Goal: Task Accomplishment & Management: Manage account settings

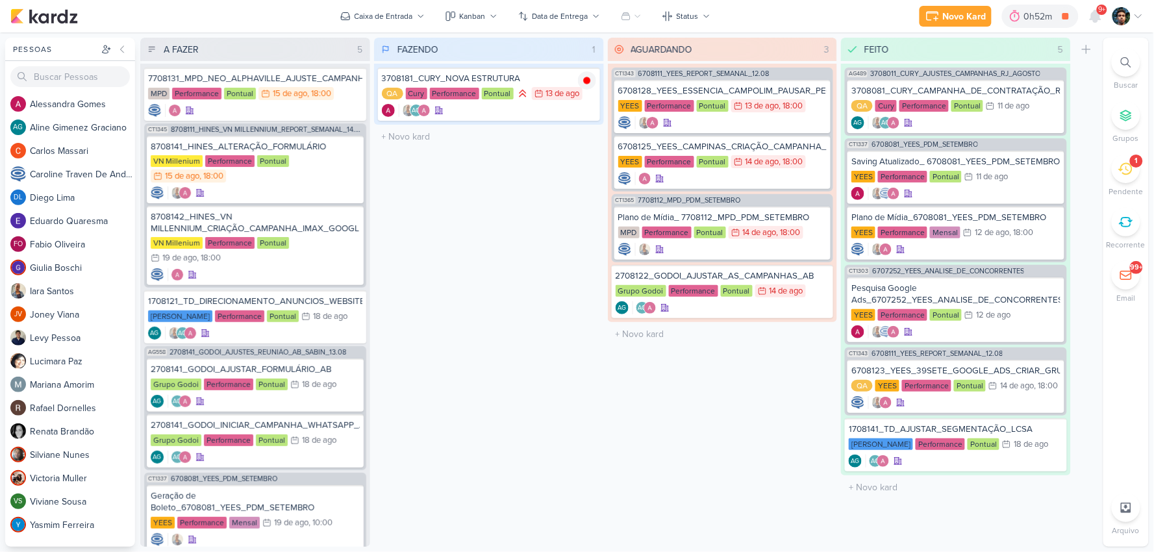
click at [1117, 174] on div "1" at bounding box center [1126, 169] width 29 height 29
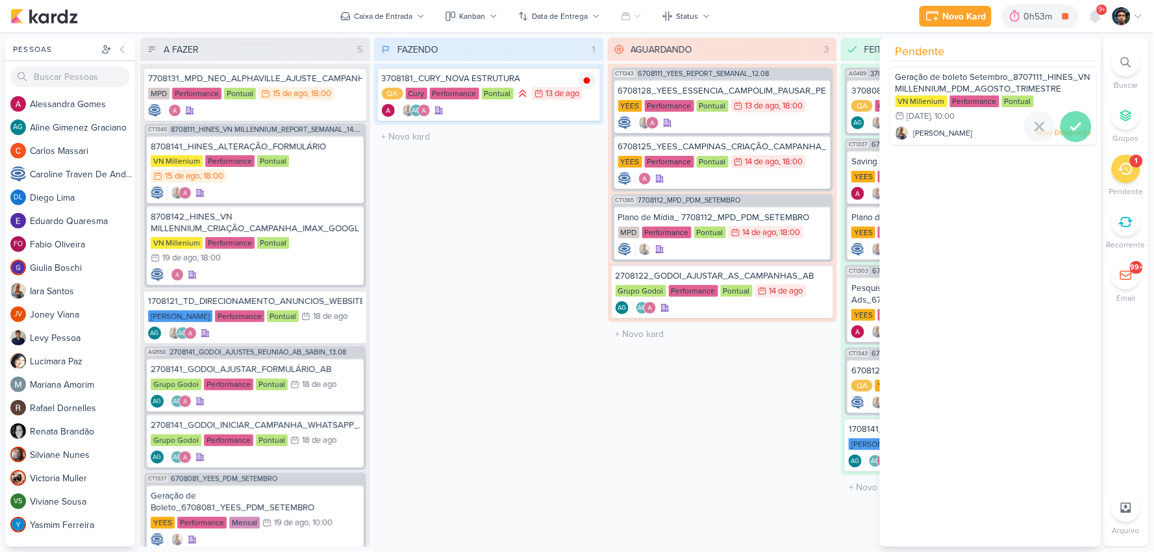
click at [1077, 131] on icon at bounding box center [1077, 127] width 16 height 16
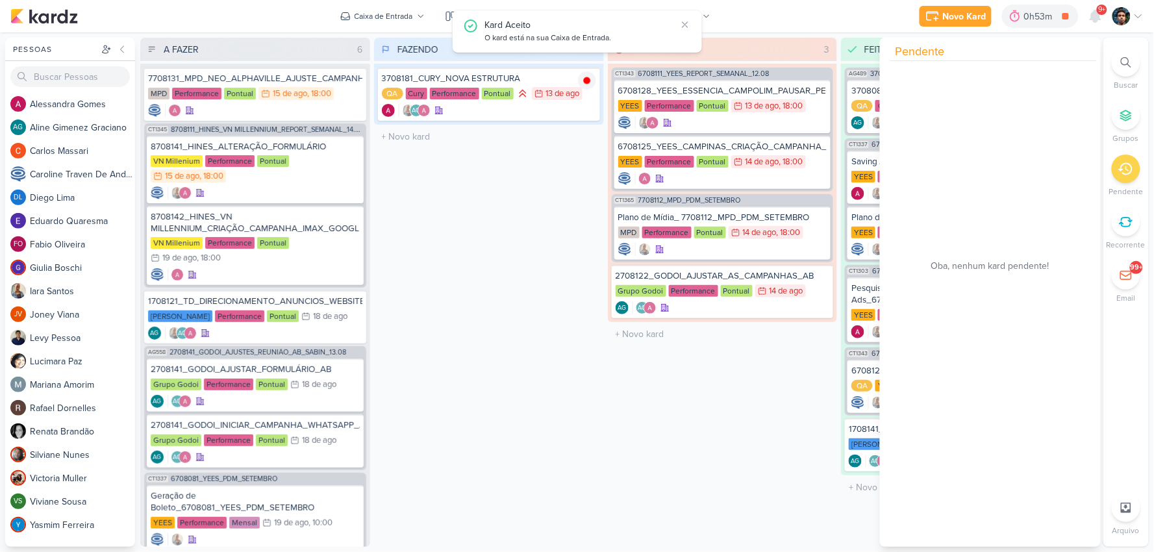
click at [832, 29] on div "Novo Kard Ctrl + k 0h53m 3708181_CURY_NOVA ESTRUTURA 0h53m Hoje 0h53m Semana 0h…" at bounding box center [576, 16] width 1133 height 32
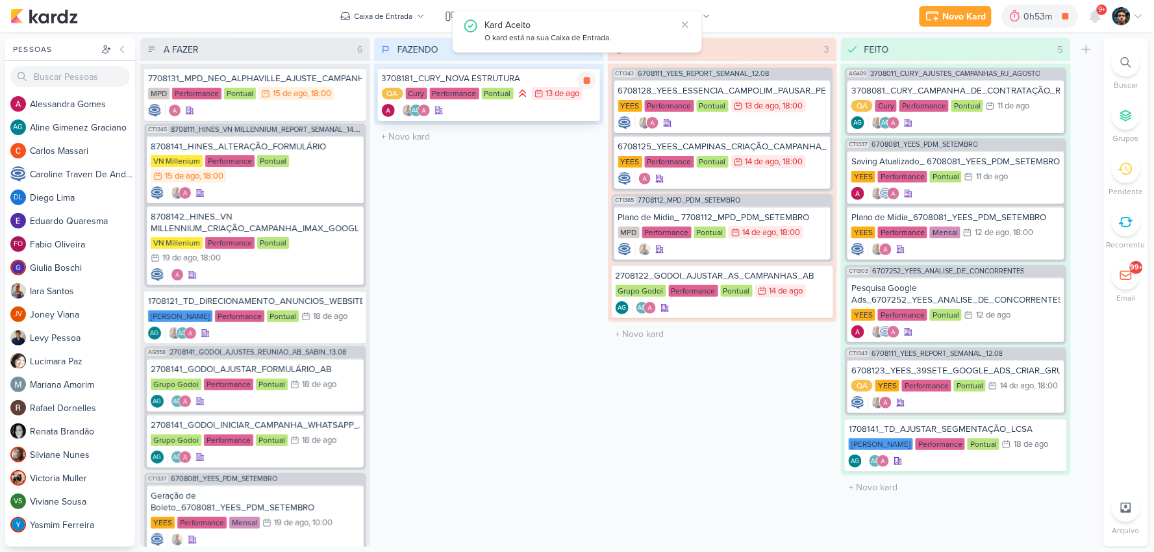
click at [520, 104] on div "AG" at bounding box center [489, 110] width 214 height 13
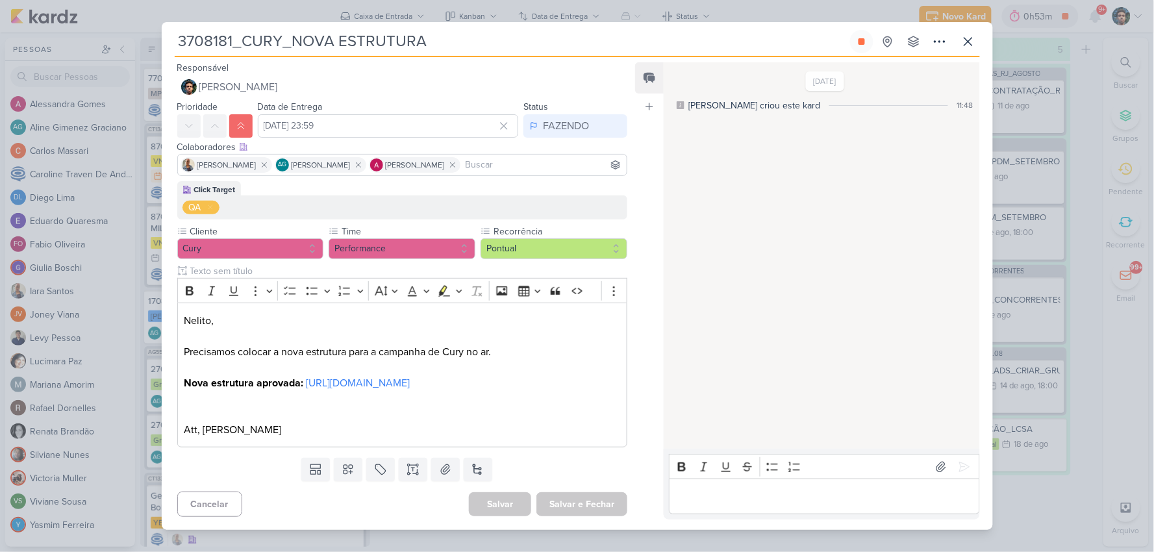
click at [724, 502] on p "Editor editing area: main" at bounding box center [824, 497] width 297 height 16
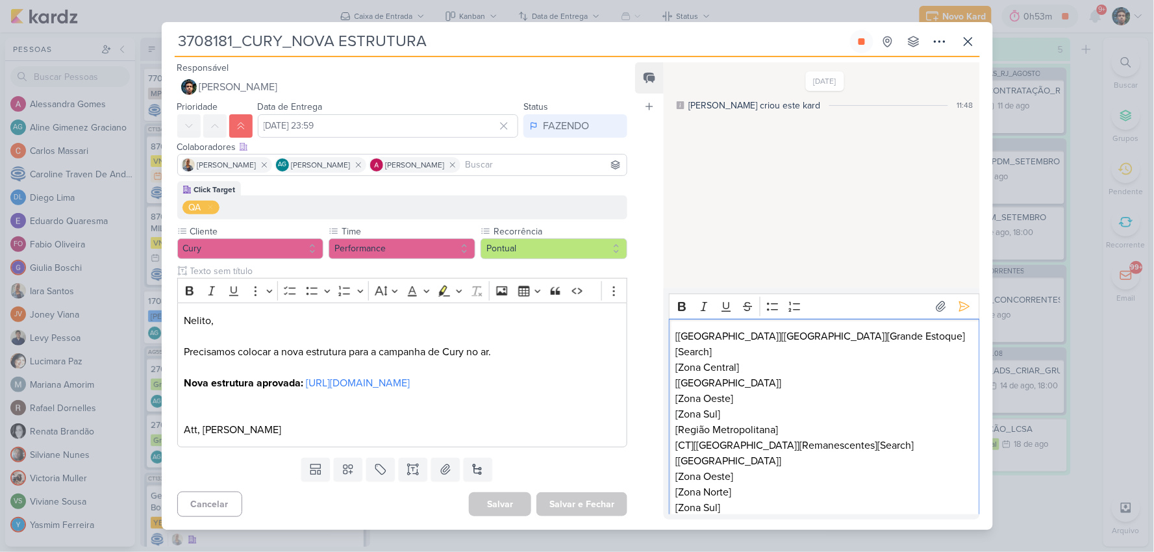
click at [813, 418] on p "[Zona Central] [[GEOGRAPHIC_DATA]] [Zona Oeste] [Zona Sul] [Região Metropolitan…" at bounding box center [824, 399] width 297 height 78
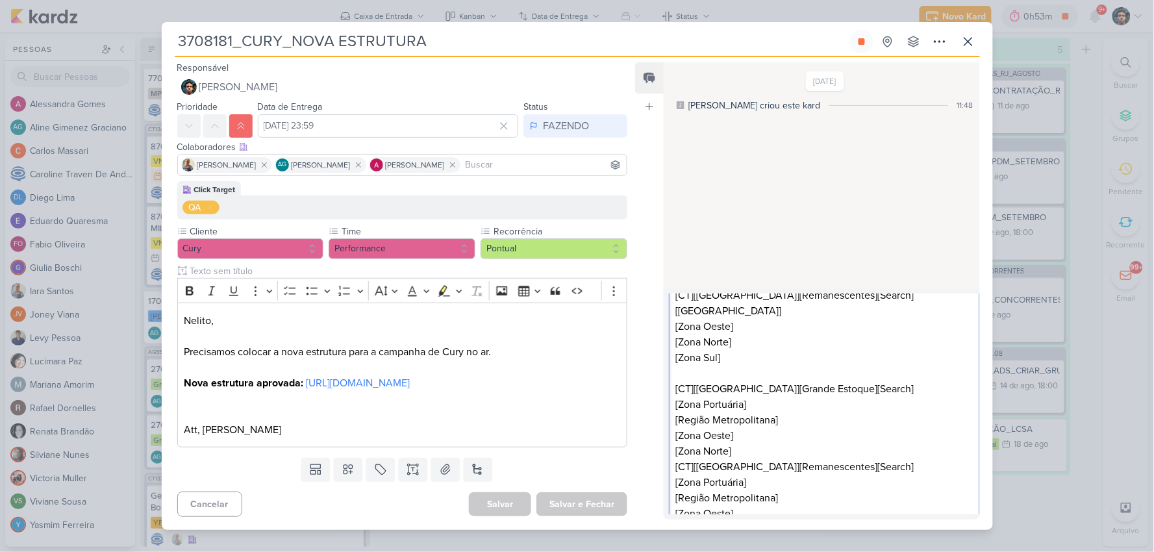
scroll to position [142, 0]
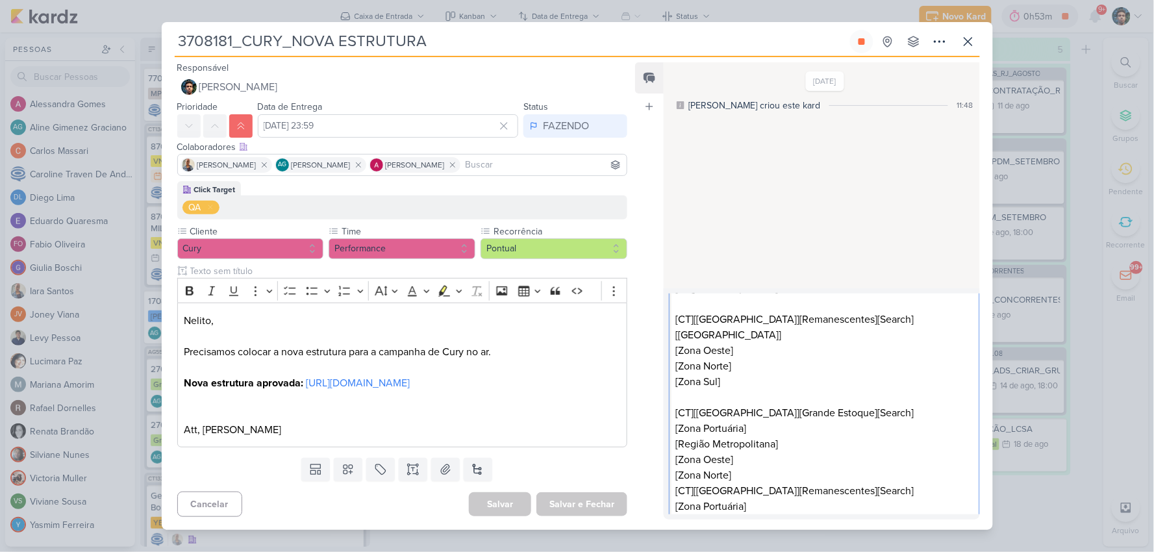
click at [807, 462] on p "[Zona Portuária] [Região Metropolitana] [Zona Oeste] [Zona Norte]" at bounding box center [824, 452] width 297 height 62
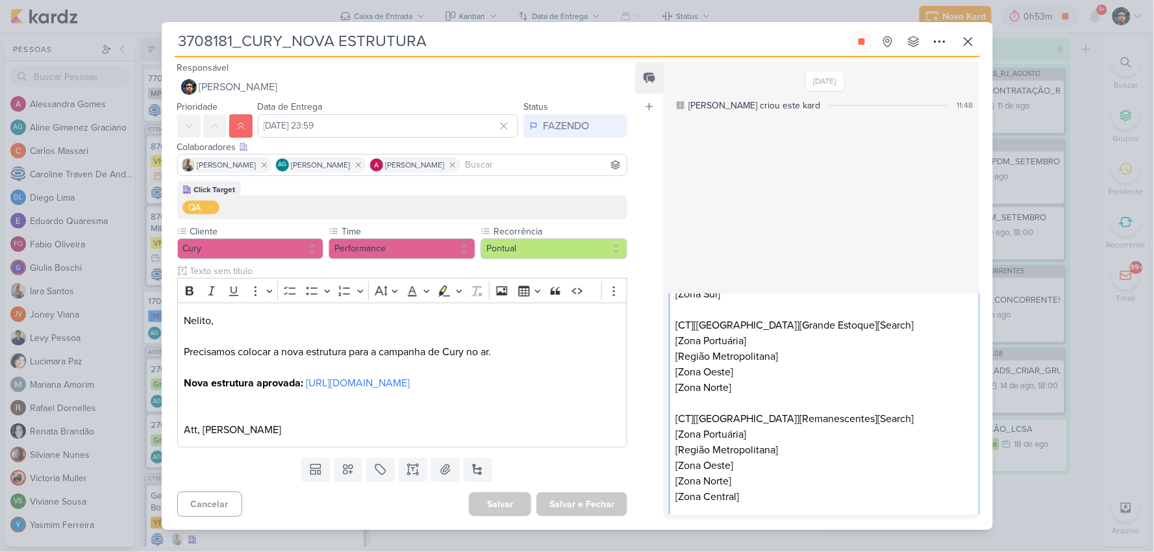
scroll to position [0, 0]
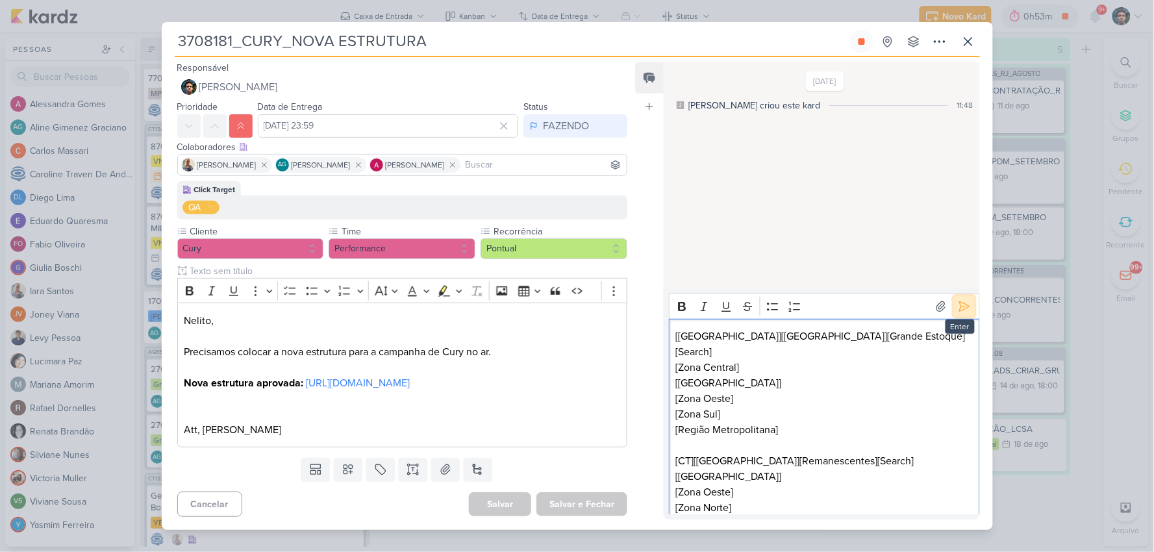
click at [961, 313] on icon at bounding box center [964, 306] width 13 height 13
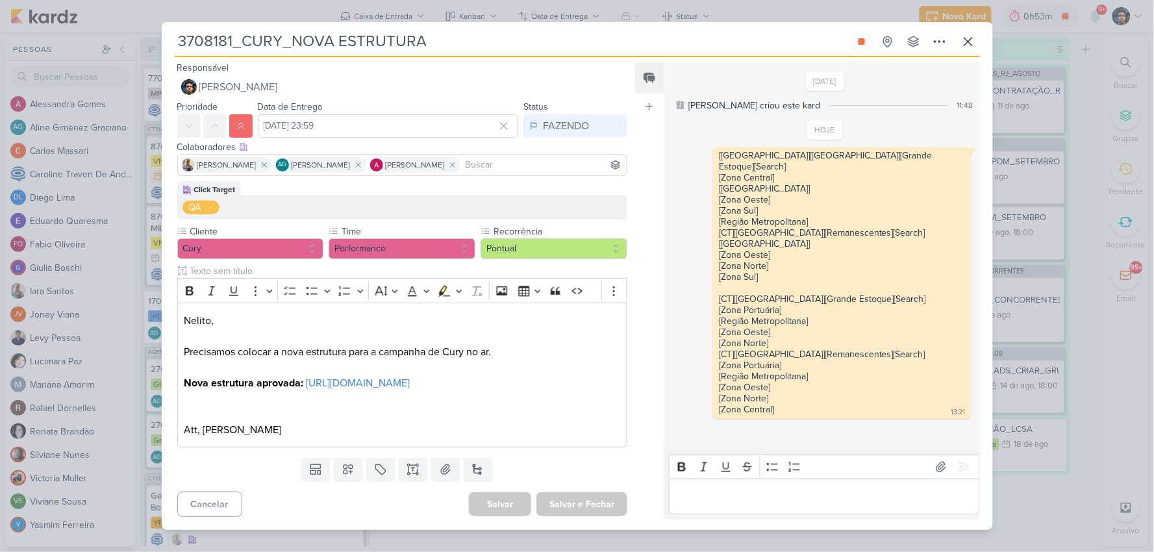
click at [780, 503] on p "Editor editing area: main" at bounding box center [824, 497] width 297 height 16
click at [965, 474] on icon at bounding box center [964, 467] width 13 height 13
click at [857, 36] on icon at bounding box center [862, 41] width 10 height 10
click at [971, 37] on icon at bounding box center [969, 42] width 16 height 16
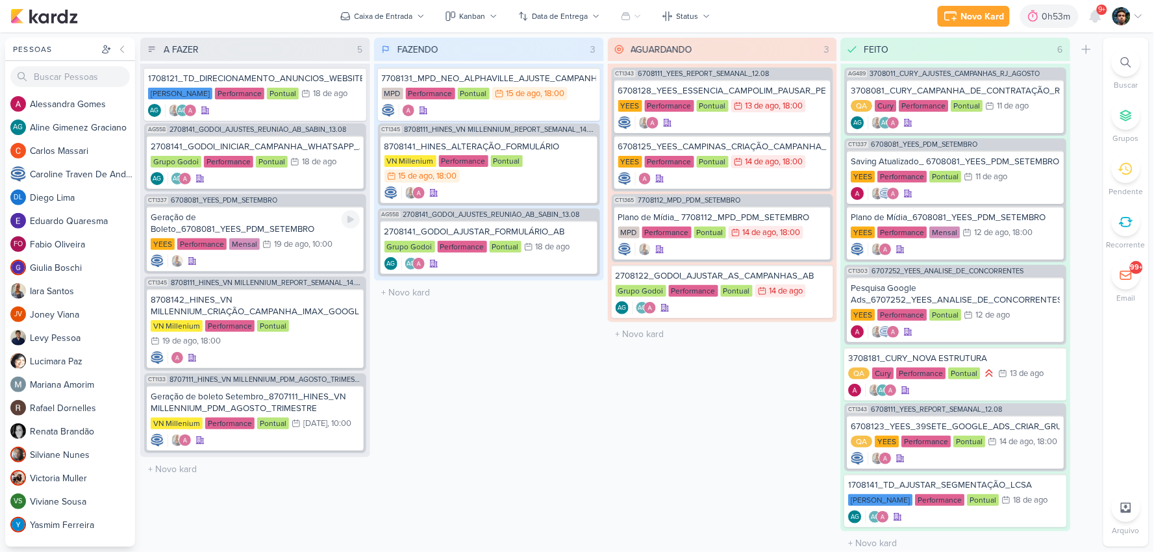
click at [307, 247] on div "19/8 [DATE] 10:00" at bounding box center [297, 244] width 70 height 13
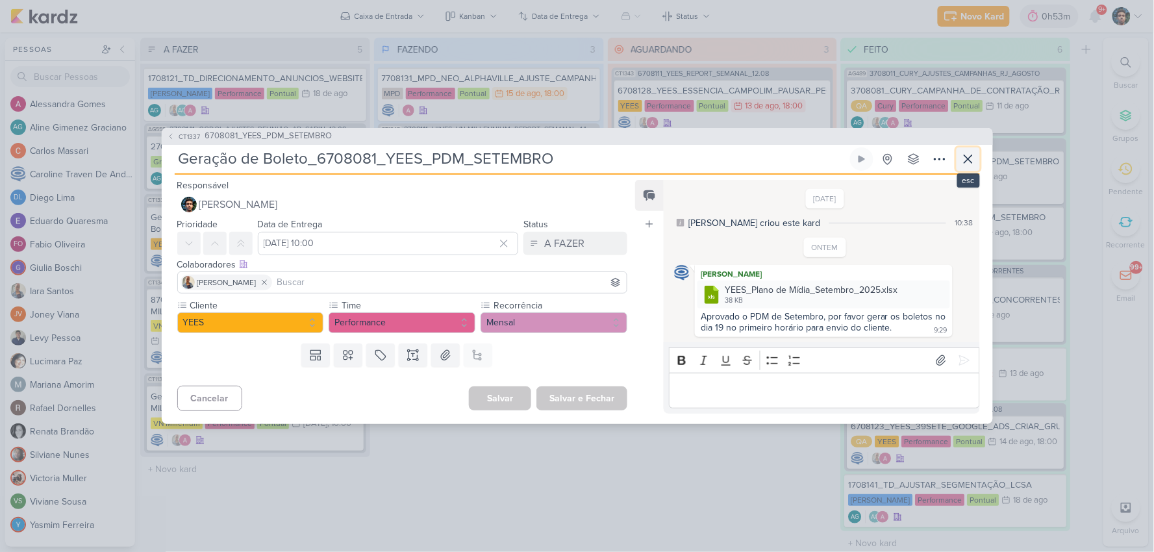
click at [967, 158] on icon at bounding box center [969, 159] width 16 height 16
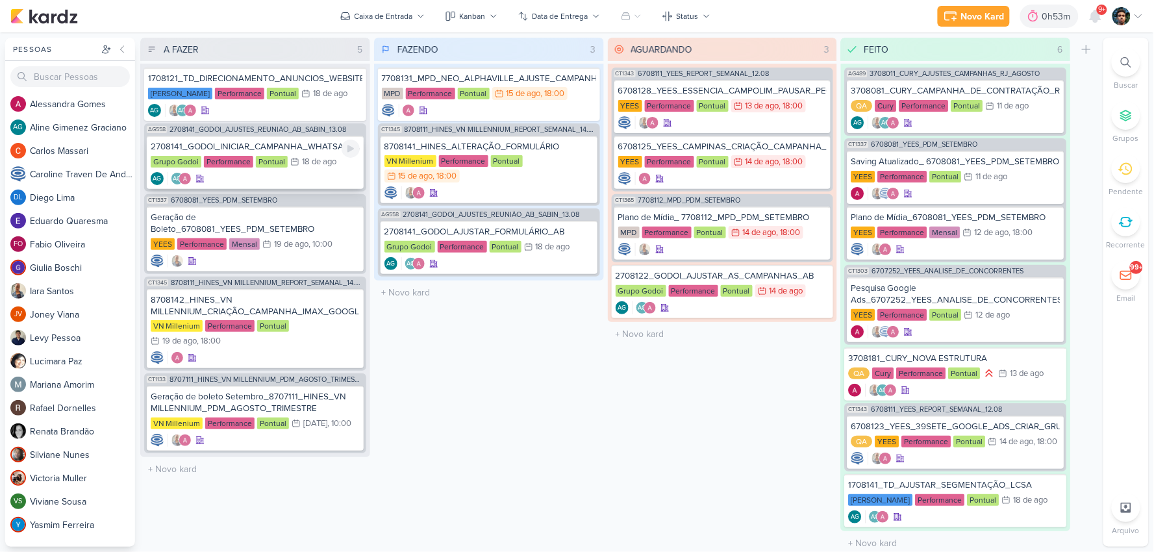
click at [295, 172] on div "AG AG" at bounding box center [255, 178] width 209 height 13
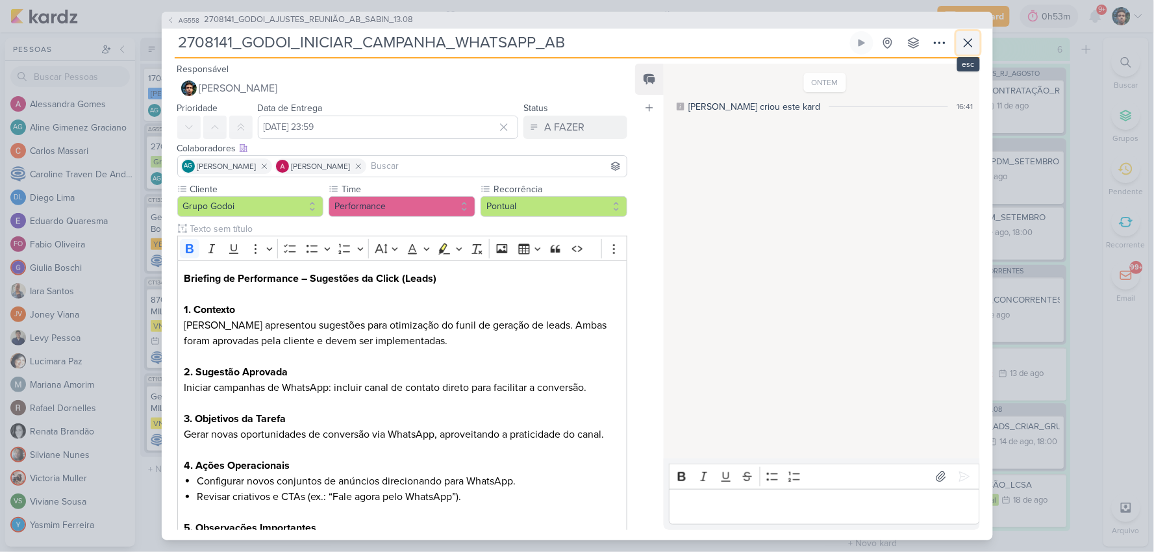
click at [974, 45] on icon at bounding box center [969, 43] width 16 height 16
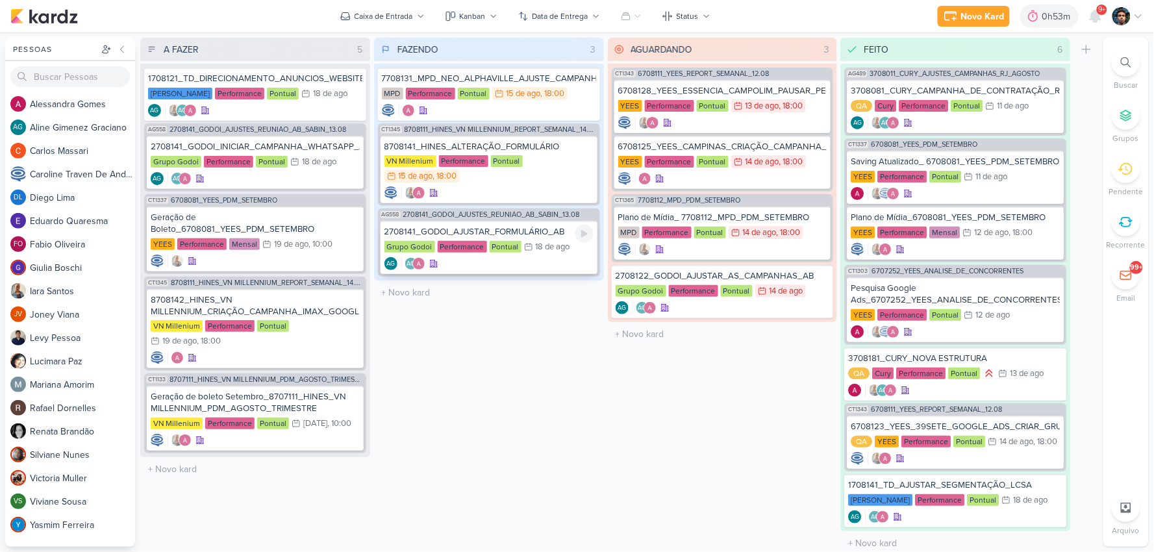
click at [530, 232] on div "2708141_GODOI_AJUSTAR_FORMULÁRIO_AB" at bounding box center [489, 232] width 209 height 12
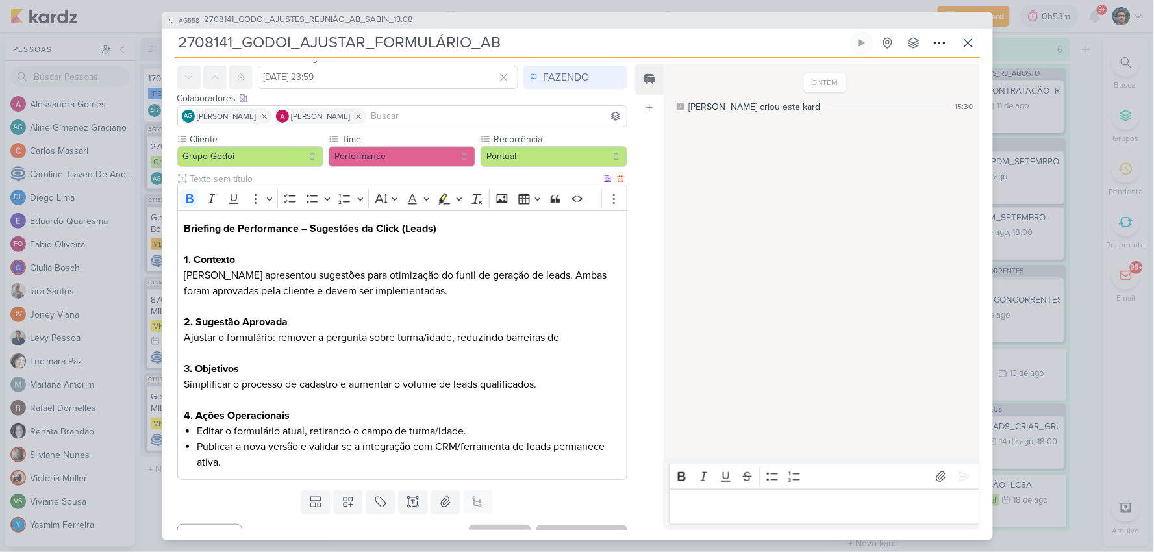
scroll to position [72, 0]
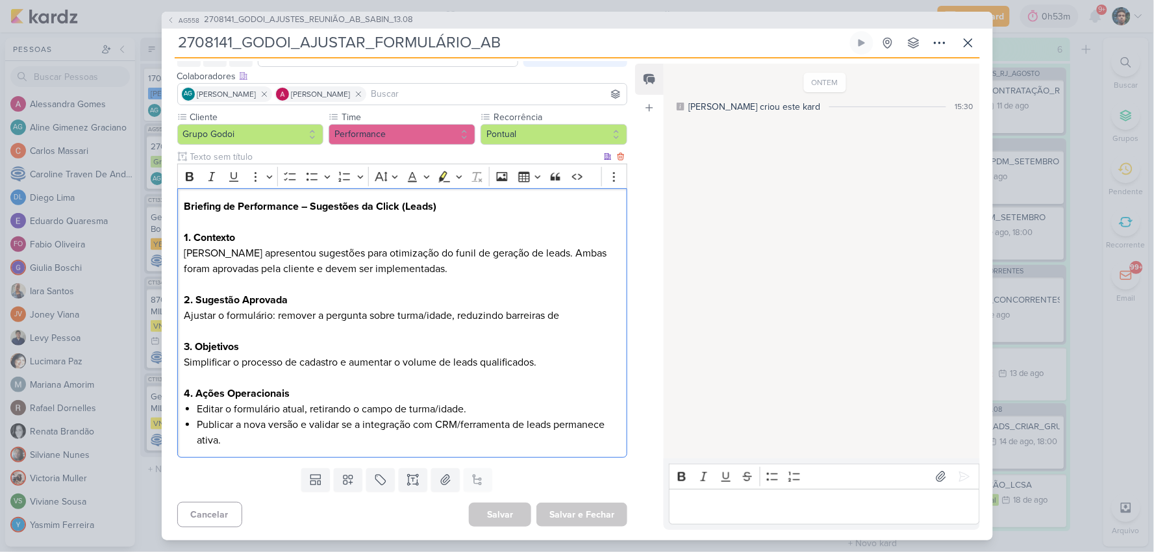
click at [330, 366] on p "Simplificar o processo de cadastro e aumentar o volume de leads qualificados." at bounding box center [402, 363] width 437 height 16
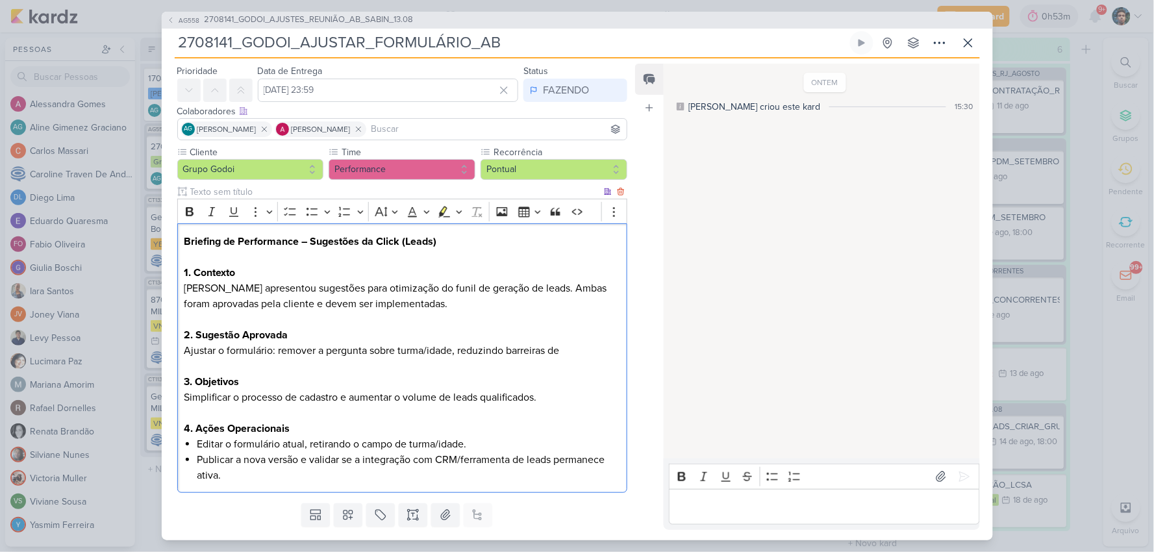
scroll to position [73, 0]
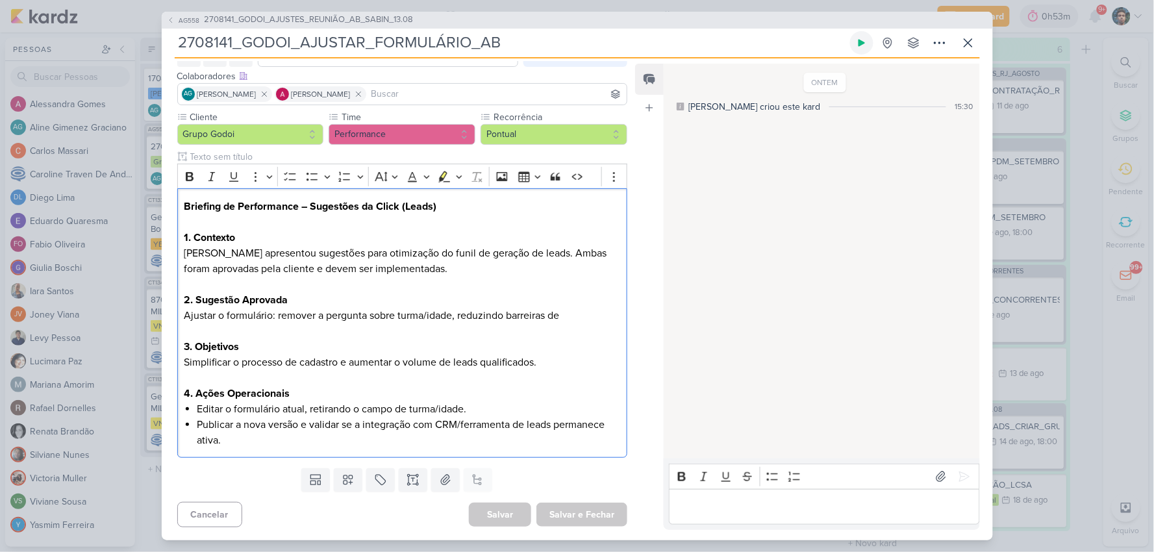
click at [855, 41] on button at bounding box center [861, 42] width 23 height 23
click at [972, 42] on icon at bounding box center [969, 43] width 16 height 16
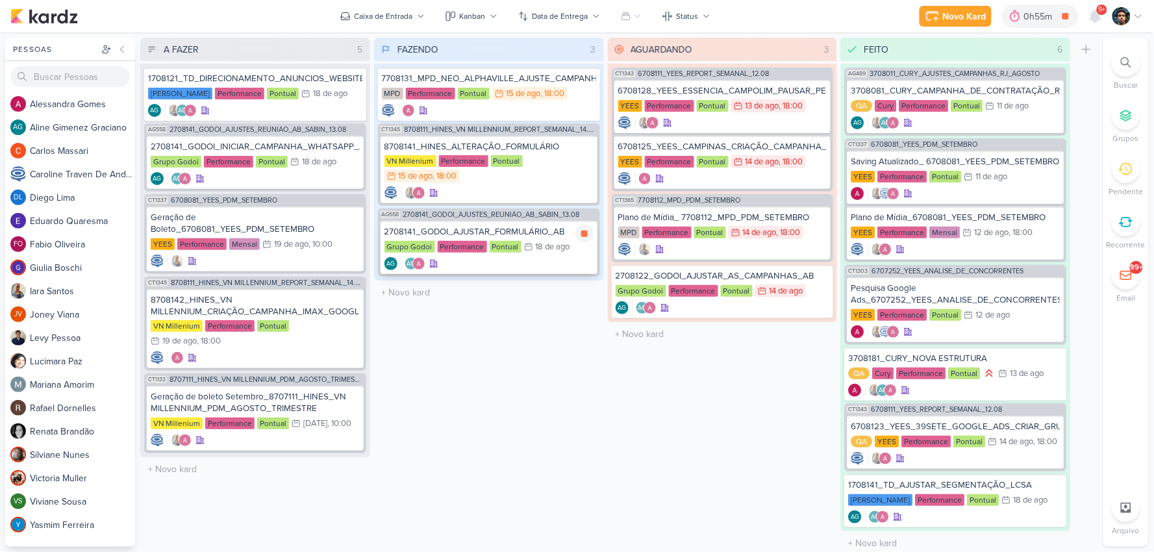
click at [539, 249] on div "18 de ago" at bounding box center [553, 247] width 34 height 8
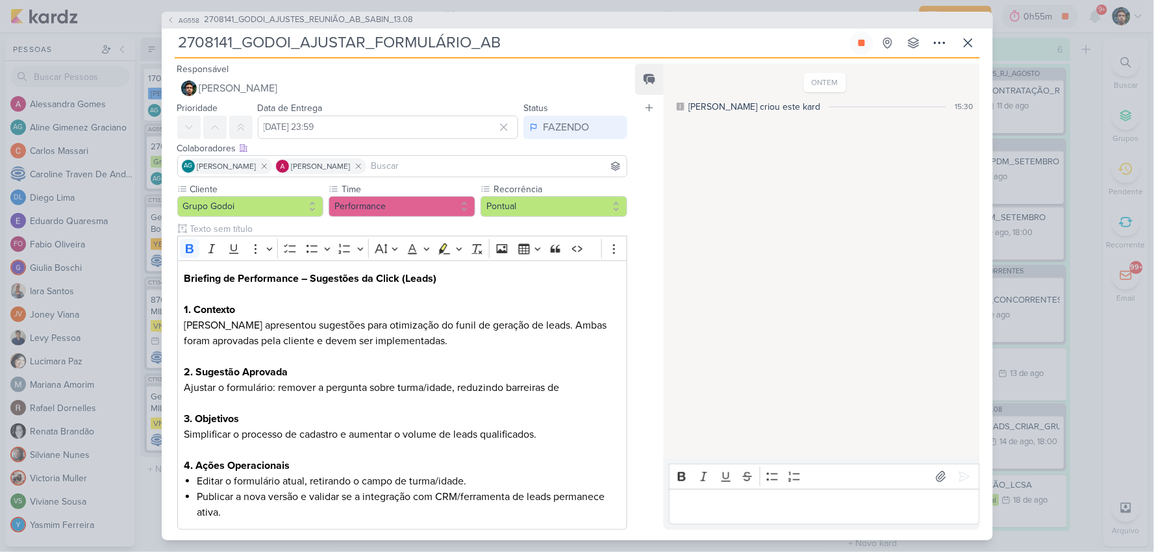
click at [724, 494] on div "Editor editing area: main" at bounding box center [824, 507] width 310 height 36
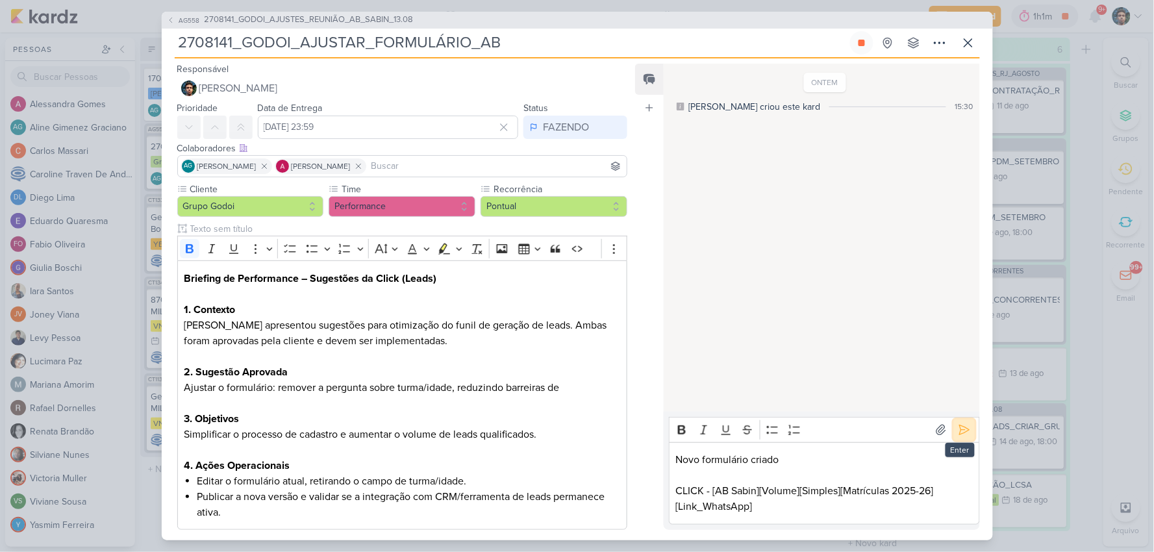
click at [962, 435] on icon at bounding box center [964, 430] width 13 height 13
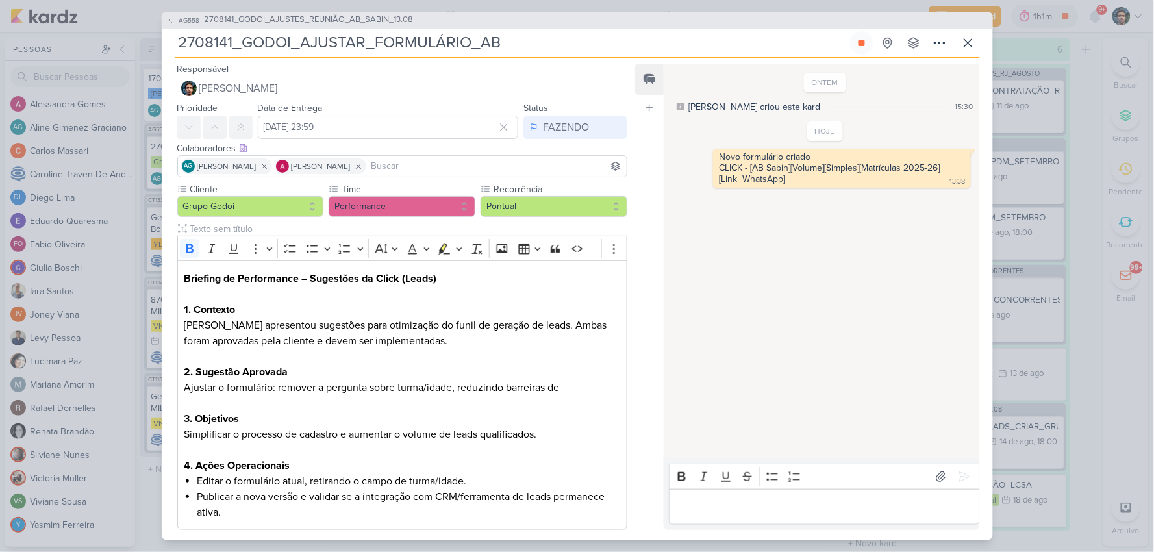
click at [817, 510] on p "Editor editing area: main" at bounding box center [824, 507] width 297 height 16
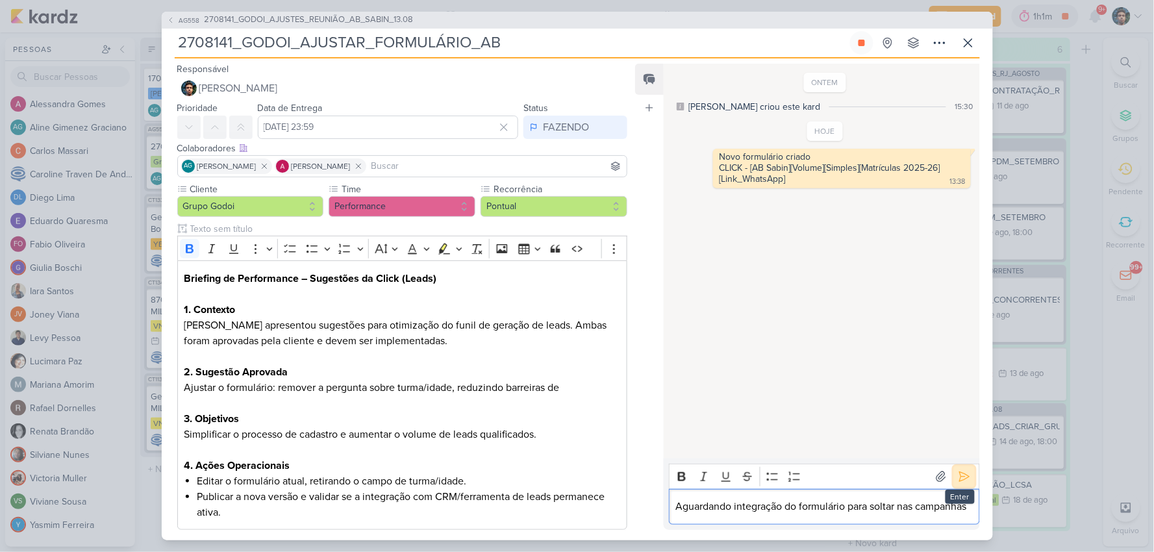
click at [965, 470] on icon at bounding box center [964, 476] width 13 height 13
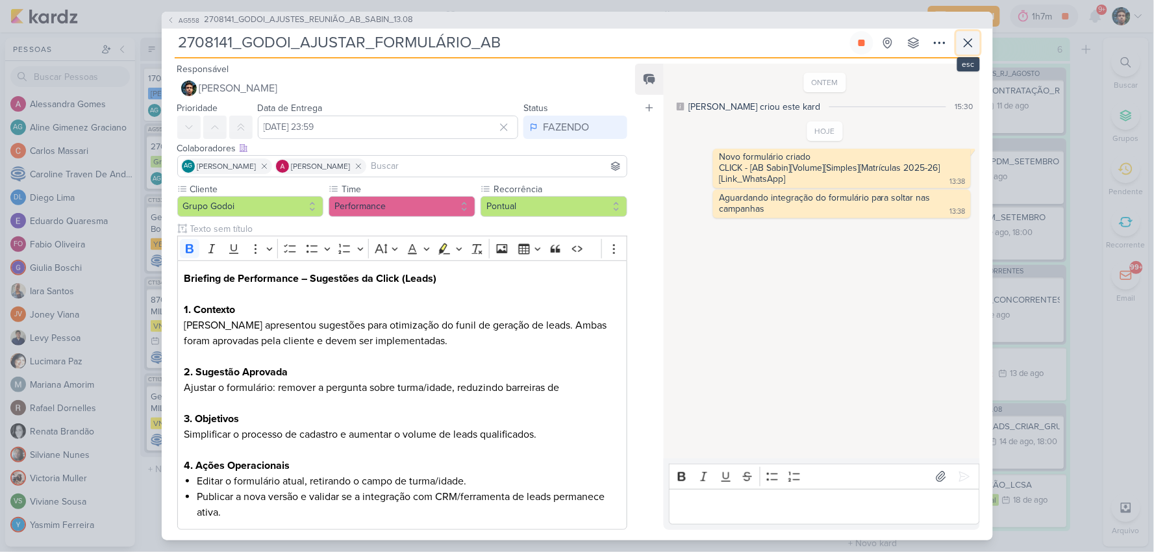
click at [964, 44] on icon at bounding box center [969, 43] width 16 height 16
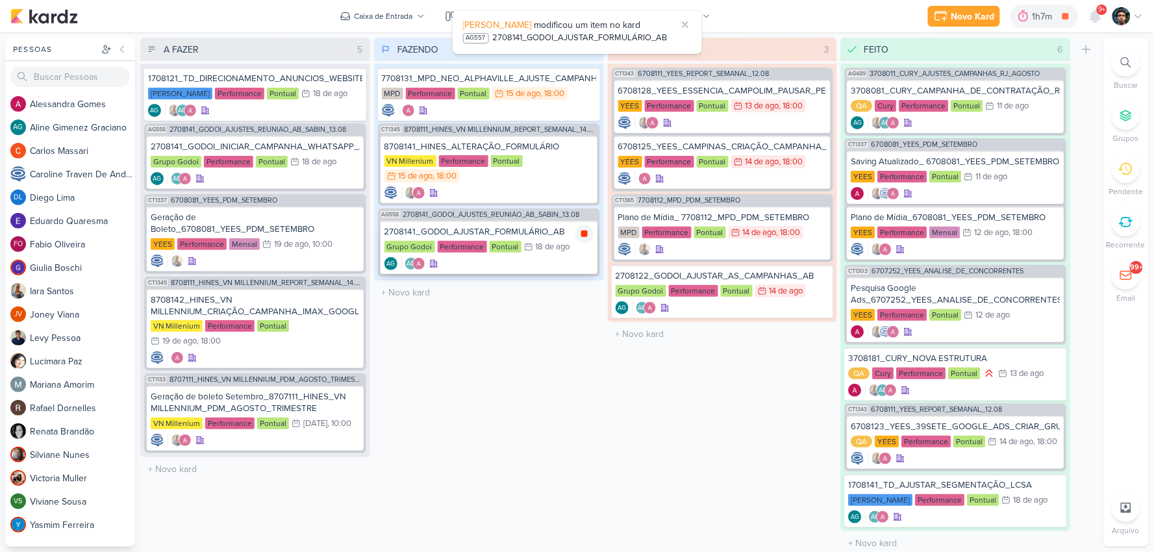
click at [586, 231] on icon at bounding box center [584, 234] width 6 height 6
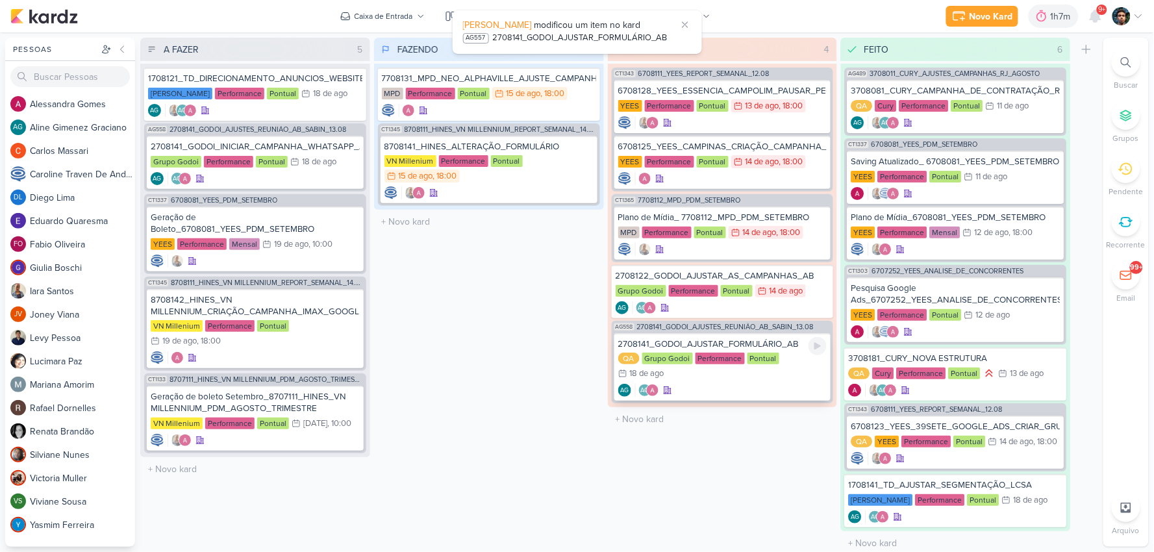
click at [741, 384] on div "AG AG" at bounding box center [722, 390] width 209 height 13
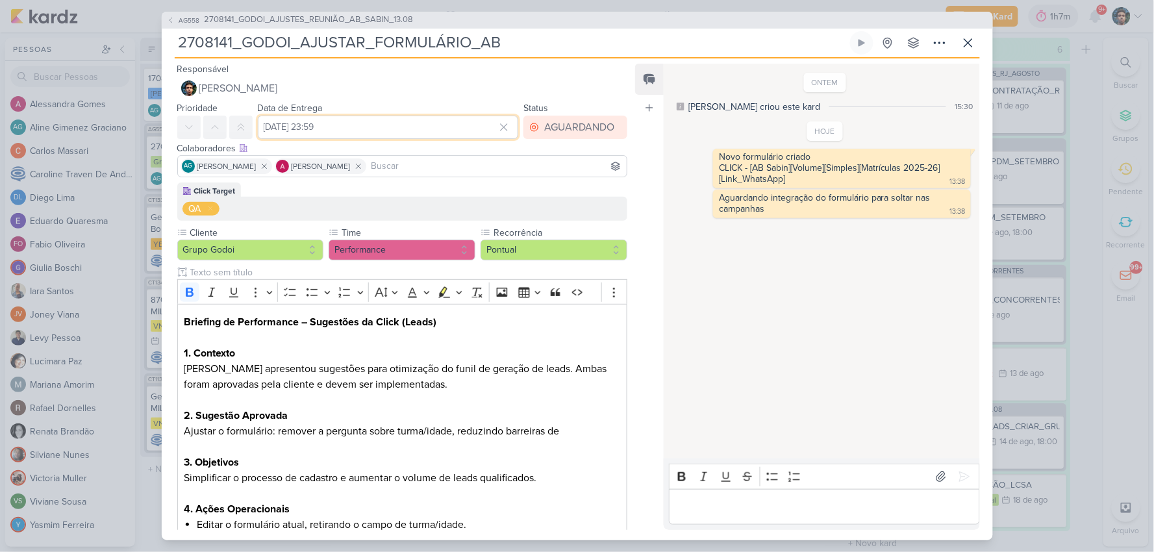
click at [355, 128] on input "[DATE] 23:59" at bounding box center [388, 127] width 261 height 23
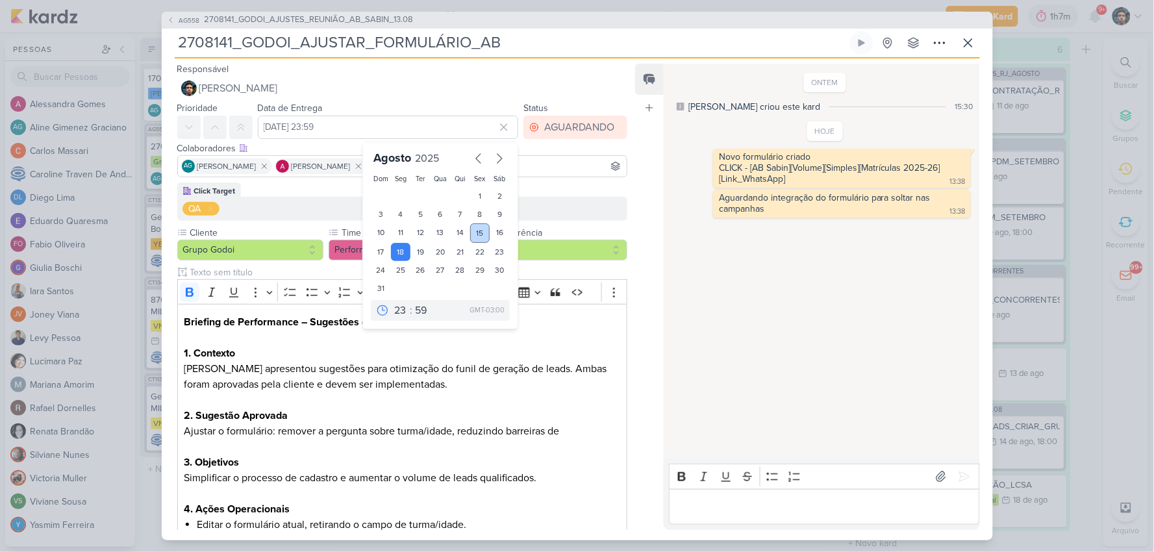
click at [477, 226] on div "15" at bounding box center [480, 232] width 20 height 19
type input "[DATE] 23:59"
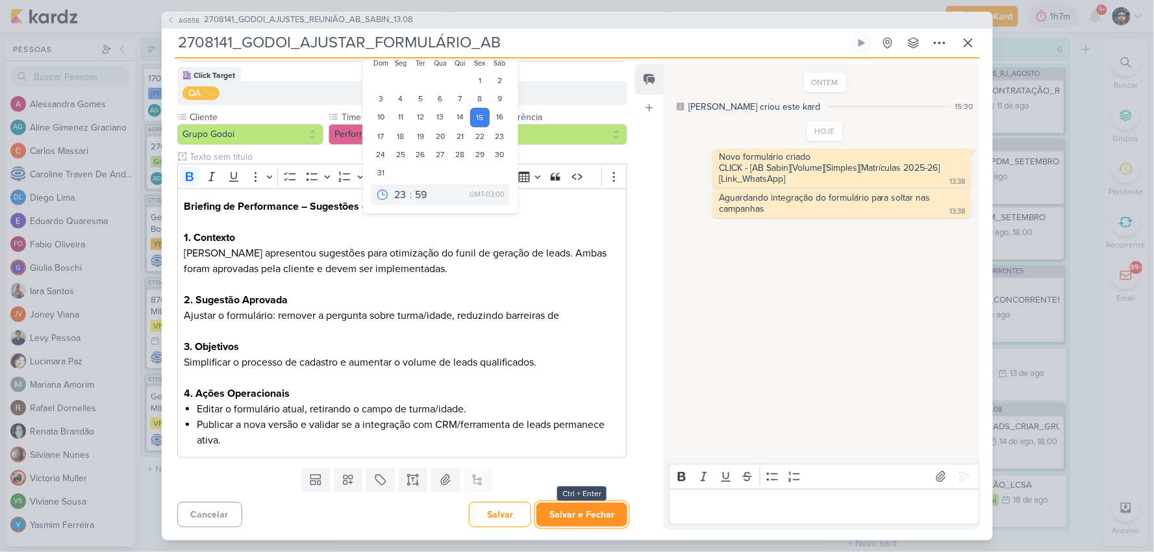
click at [600, 509] on button "Salvar e Fechar" at bounding box center [582, 515] width 91 height 24
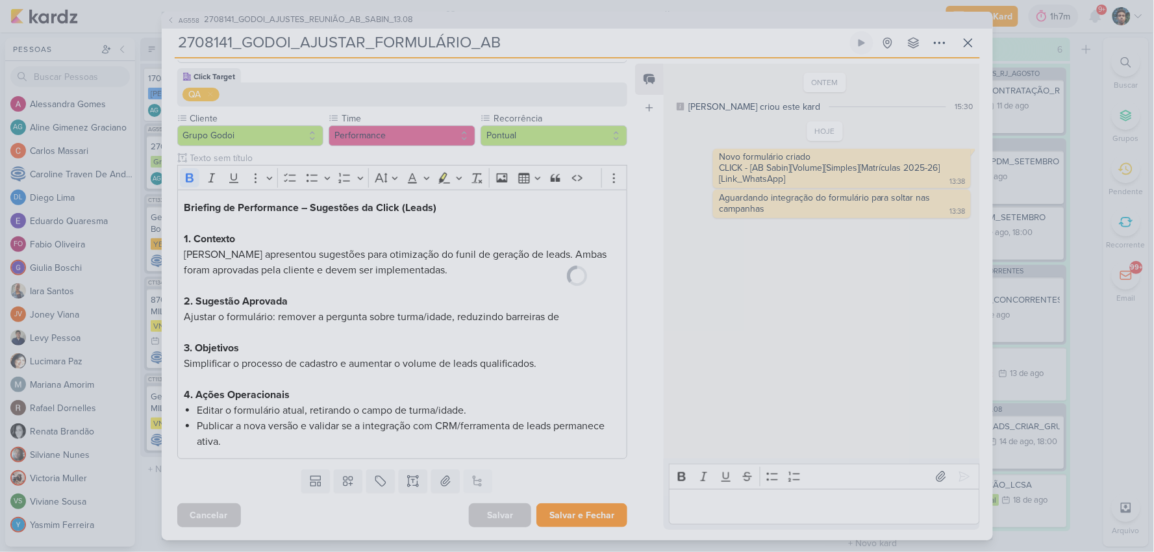
scroll to position [114, 0]
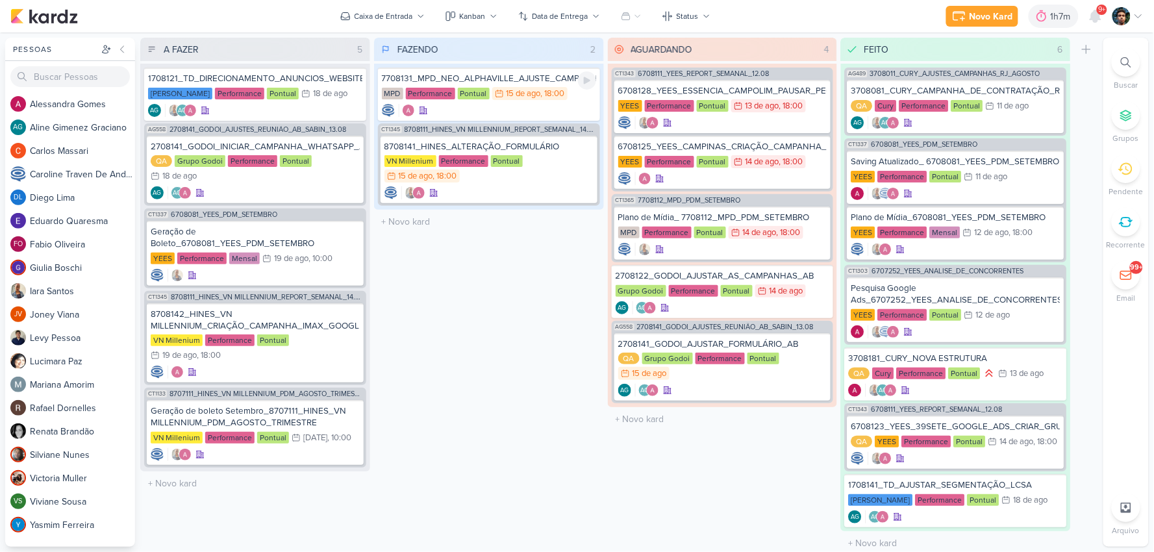
click at [556, 101] on div "7708131_MPD_NEO_ALPHAVILLE_AJUSTE_CAMPANHA MPD Performance Pontual 15/8 [DATE] …" at bounding box center [489, 94] width 222 height 53
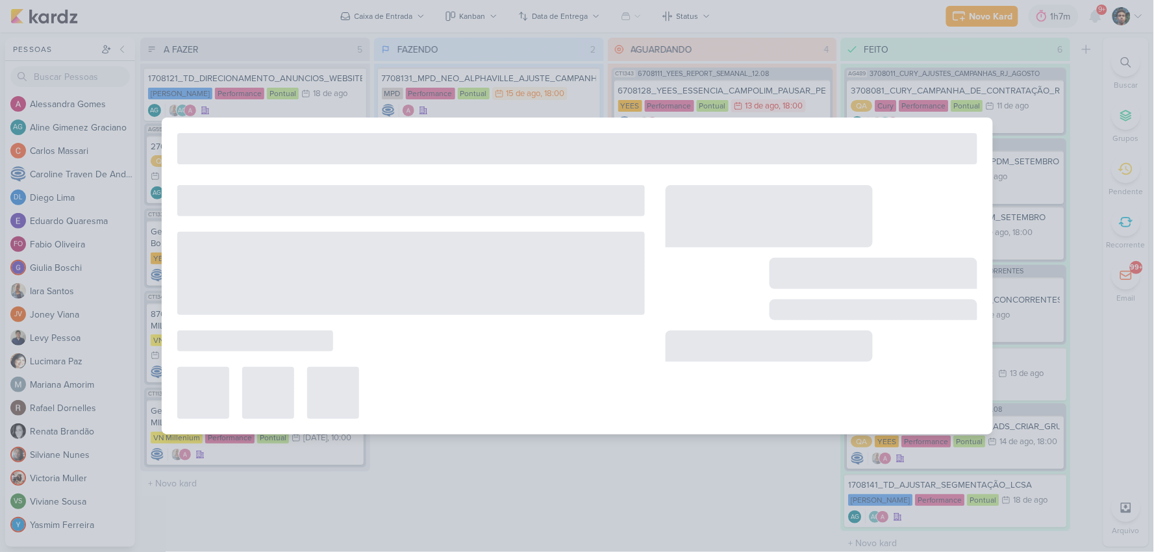
type input "7708131_MPD_NEO_ALPHAVILLE_AJUSTE_CAMPANHA"
type input "[DATE] 18:00"
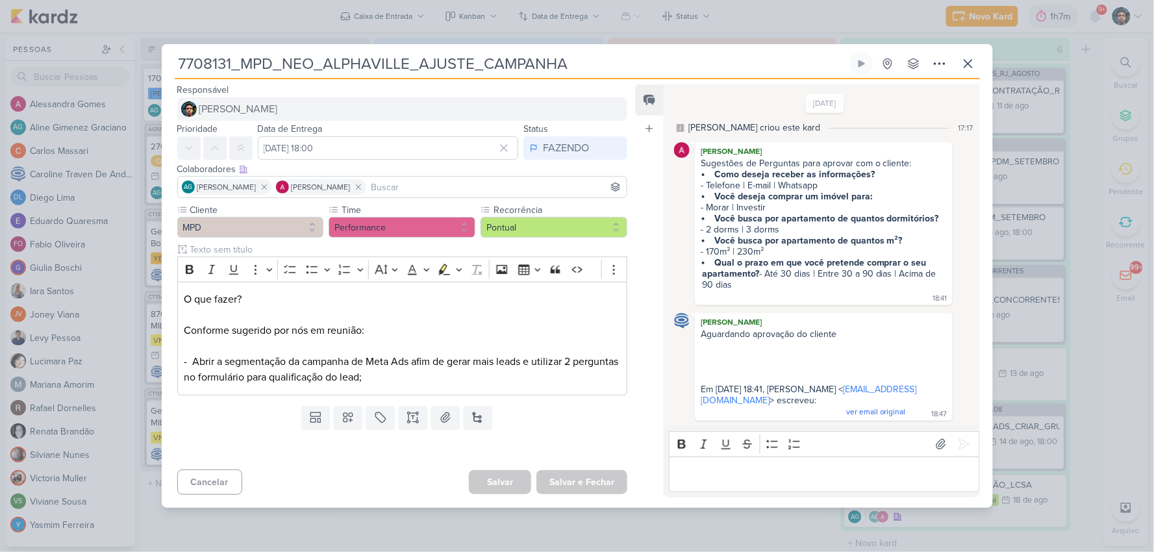
scroll to position [0, 0]
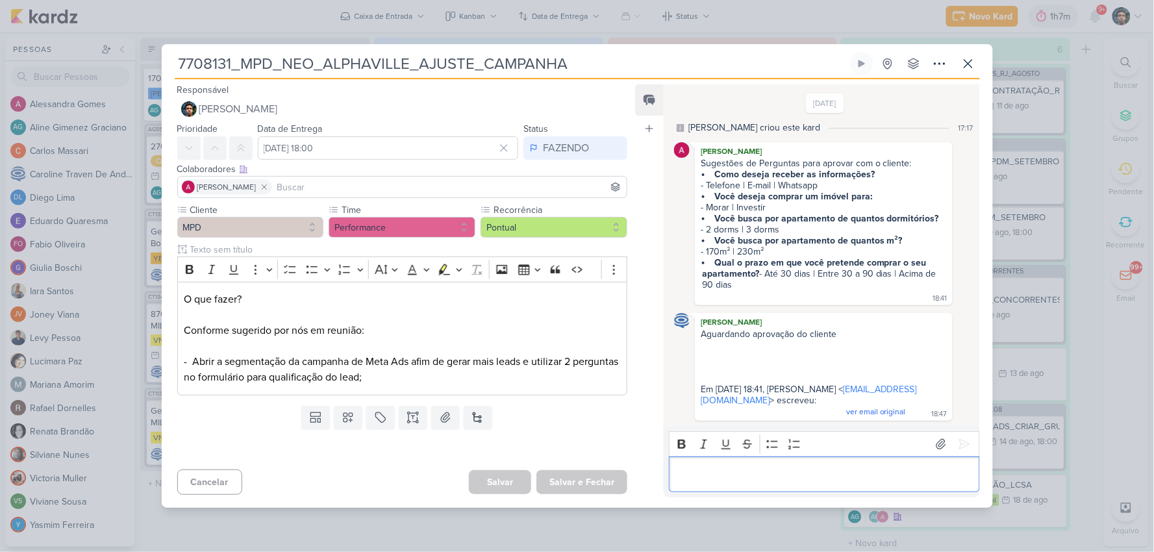
click at [791, 476] on p "Editor editing area: main" at bounding box center [824, 474] width 297 height 16
click at [911, 477] on p "Algum retorno sobre qual pergunta podemos usar?" at bounding box center [824, 474] width 297 height 16
click at [958, 451] on icon at bounding box center [964, 444] width 13 height 13
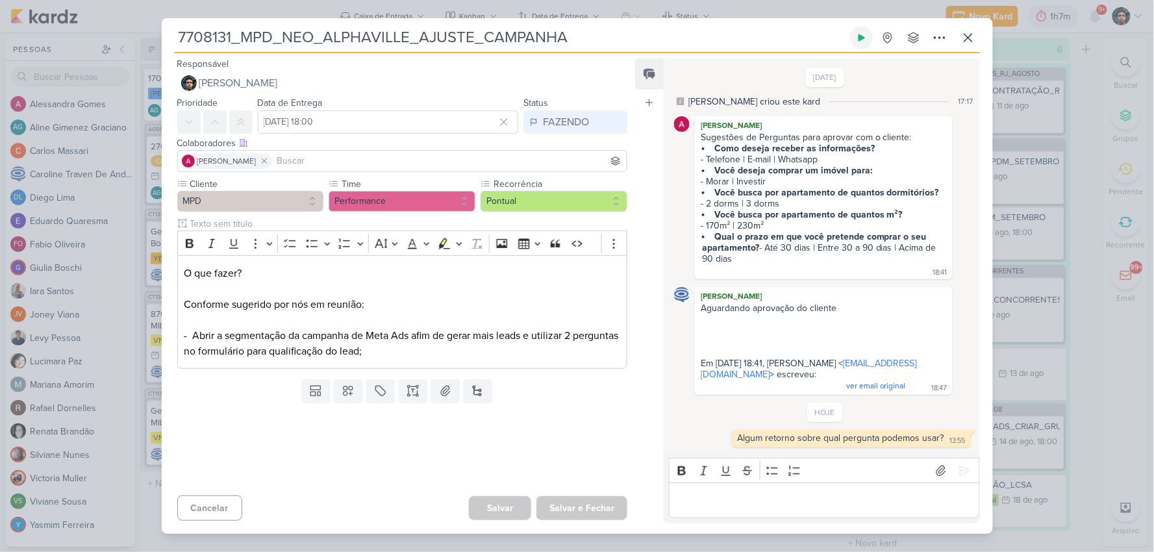
click at [860, 32] on icon at bounding box center [862, 37] width 10 height 10
click at [976, 33] on icon at bounding box center [969, 38] width 16 height 16
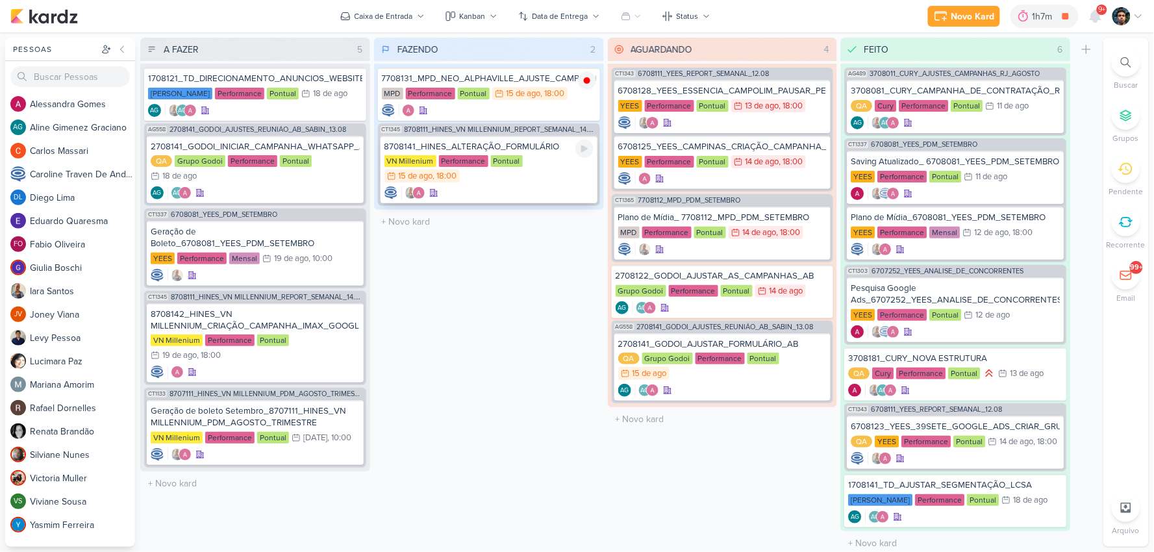
click at [548, 169] on div "VN Millenium Performance Pontual 15/8 [DATE] 18:00" at bounding box center [489, 169] width 209 height 29
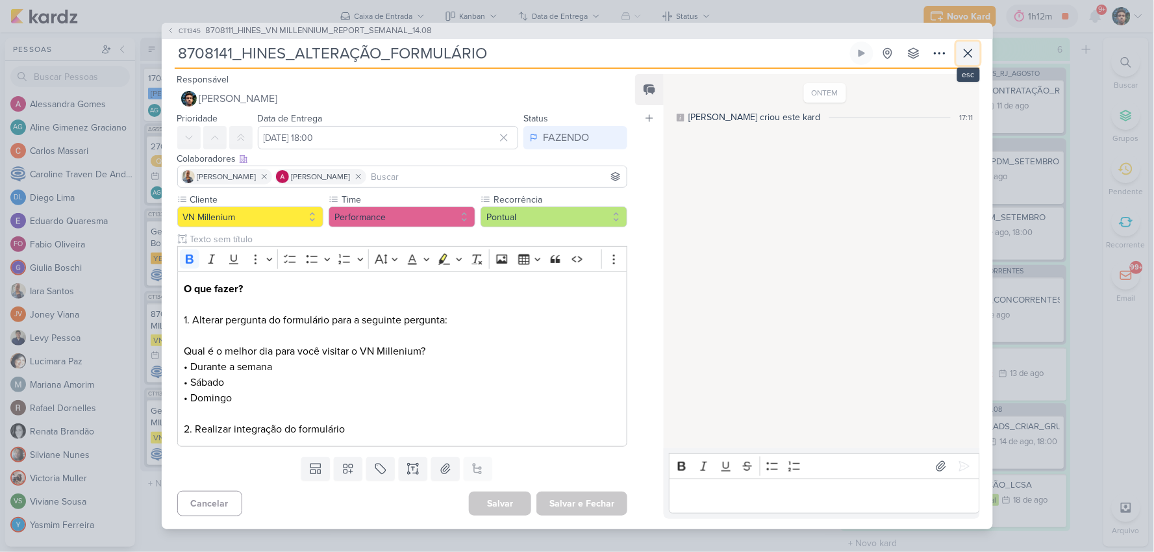
click at [959, 53] on button at bounding box center [968, 53] width 23 height 23
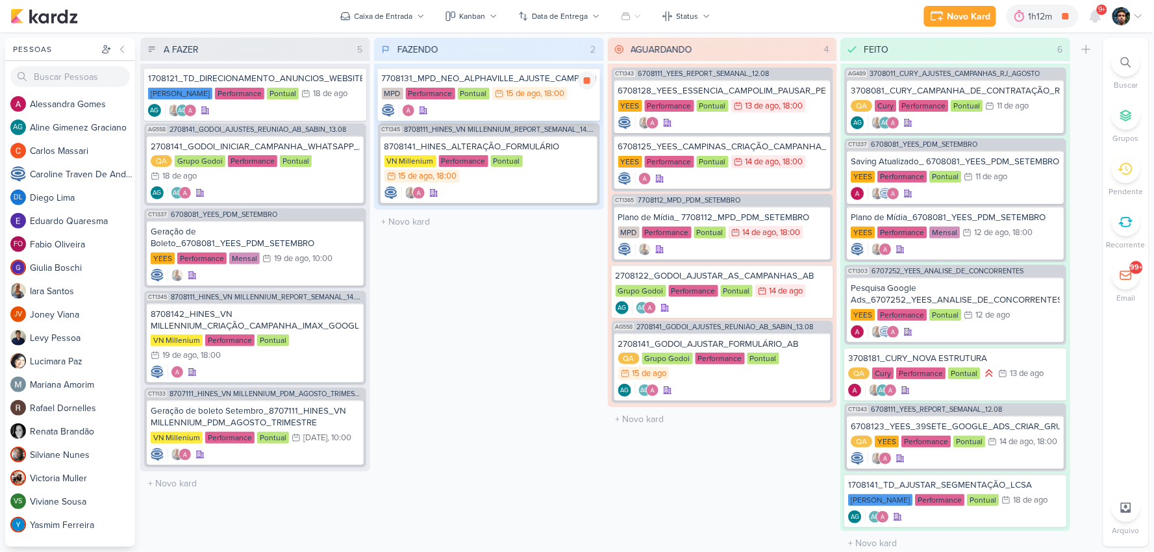
click at [577, 99] on div "MPD Performance Pontual 15/8 [DATE] 18:00" at bounding box center [489, 94] width 214 height 14
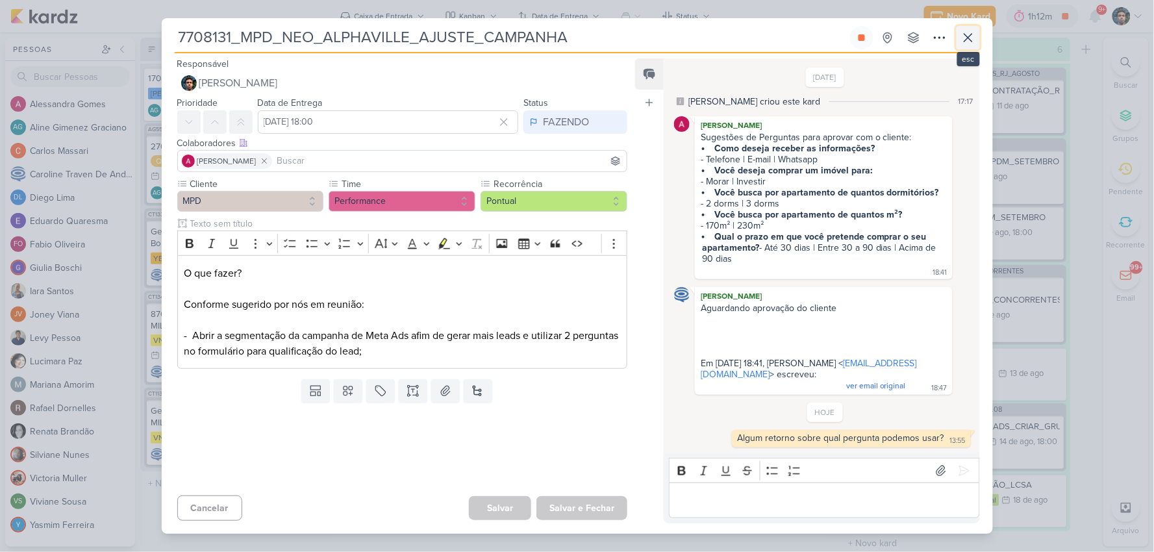
click at [970, 32] on icon at bounding box center [969, 38] width 16 height 16
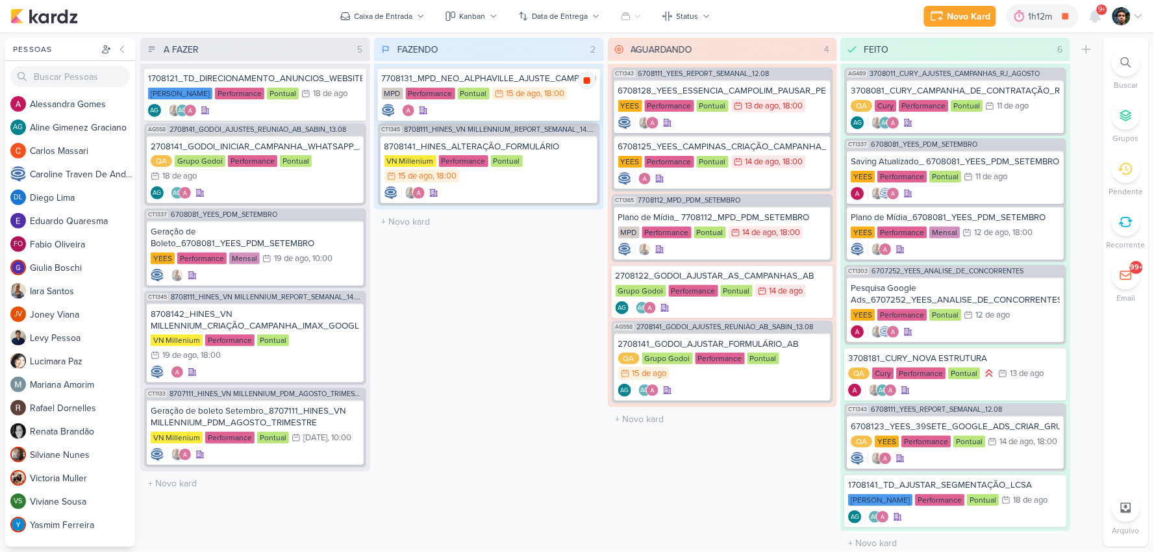
click at [583, 77] on icon at bounding box center [587, 80] width 10 height 10
